Goal: Task Accomplishment & Management: Manage account settings

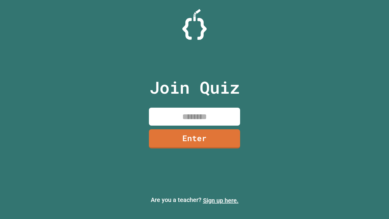
click at [221, 200] on link "Sign up here." at bounding box center [221, 200] width 36 height 7
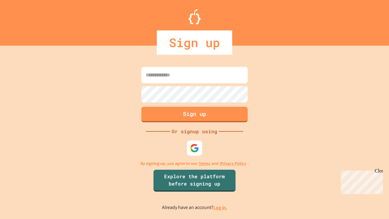
click at [221, 207] on link "Log in." at bounding box center [220, 207] width 14 height 6
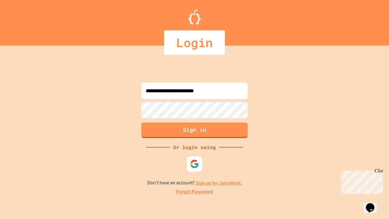
type input "**********"
